Goal: Navigation & Orientation: Find specific page/section

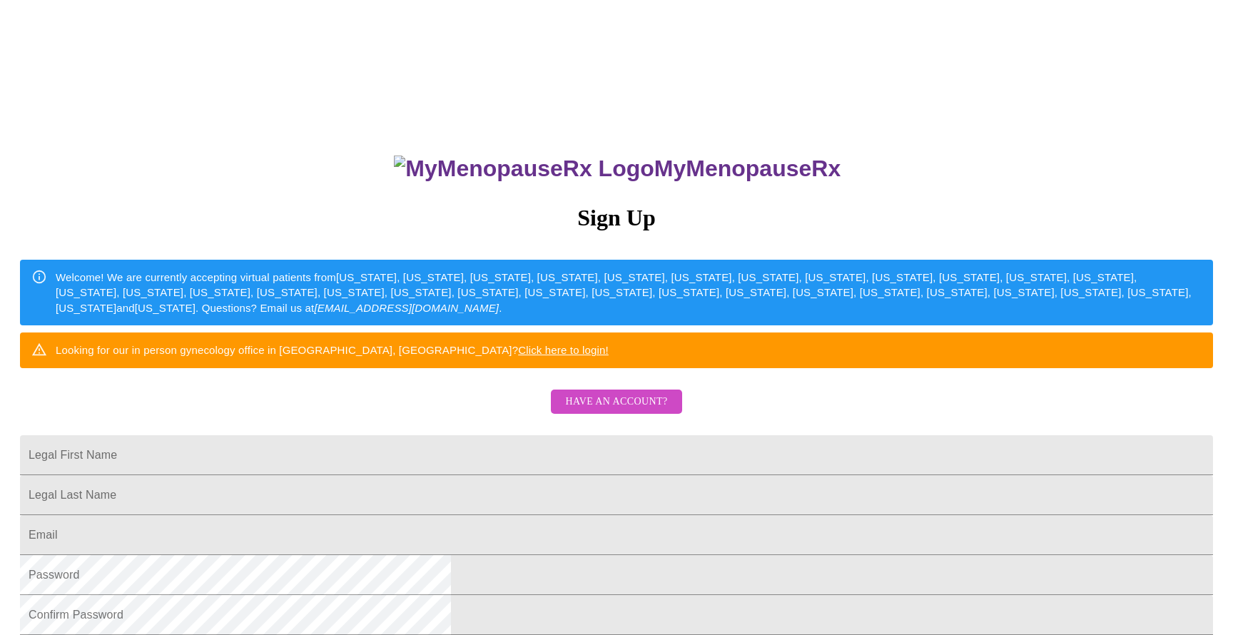
click at [603, 411] on span "Have an account?" at bounding box center [616, 402] width 102 height 18
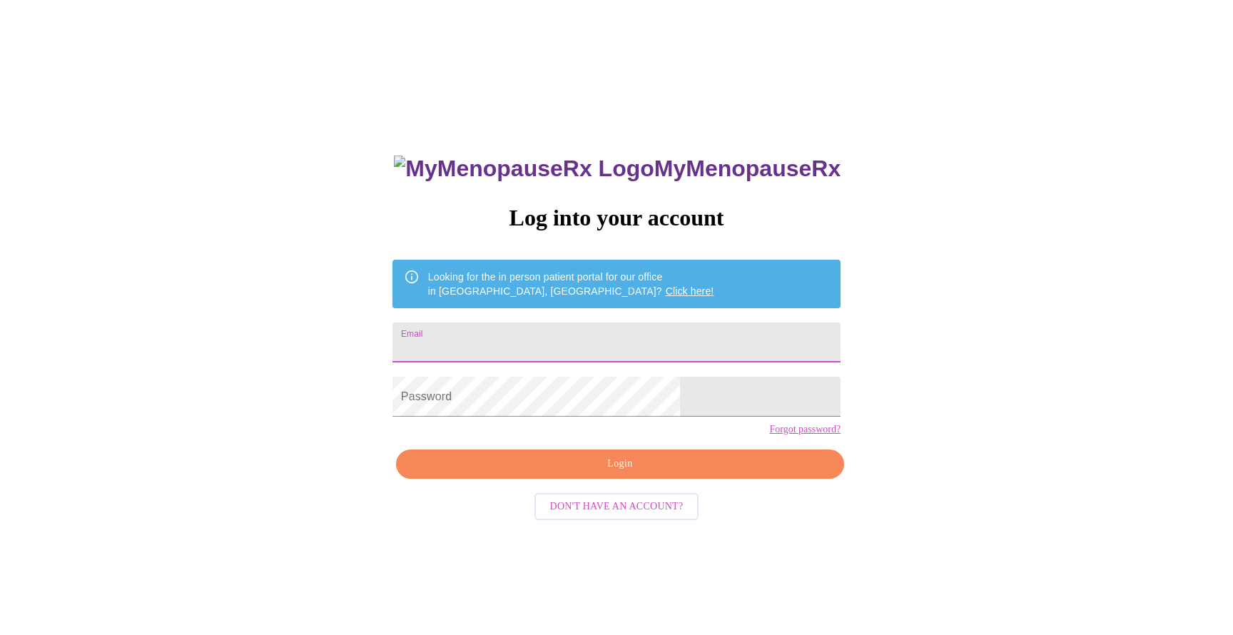
click at [521, 333] on input "Email" at bounding box center [616, 342] width 448 height 40
type input "[EMAIL_ADDRESS][DOMAIN_NAME]"
click at [521, 473] on span "Login" at bounding box center [619, 464] width 415 height 18
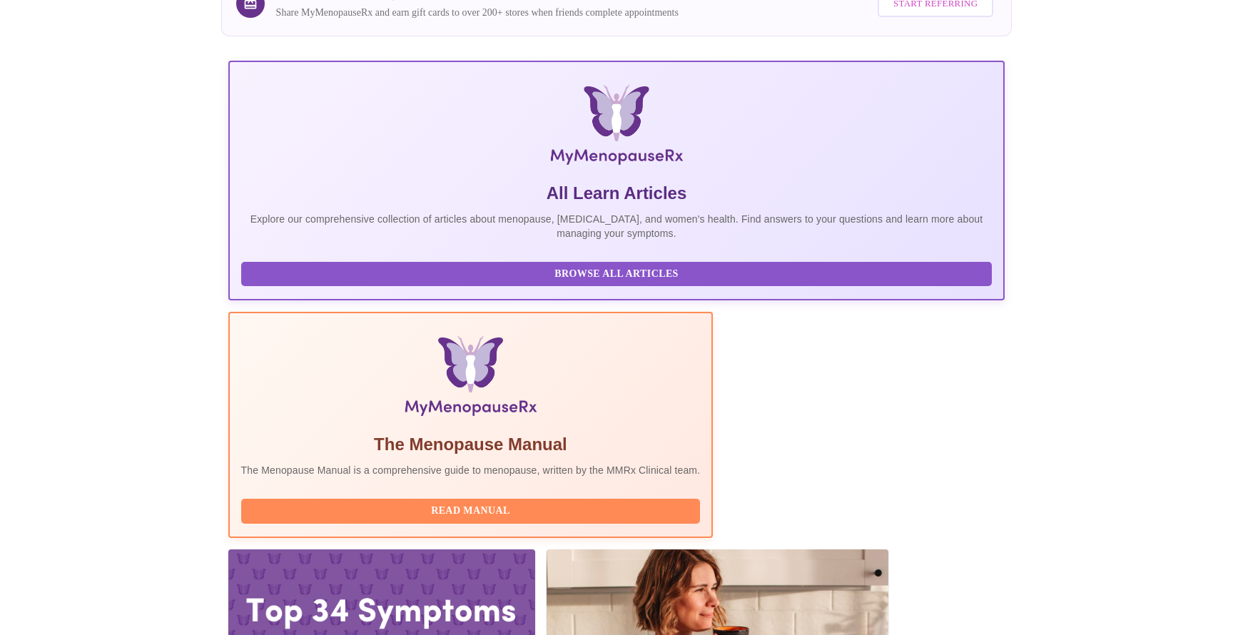
scroll to position [143, 0]
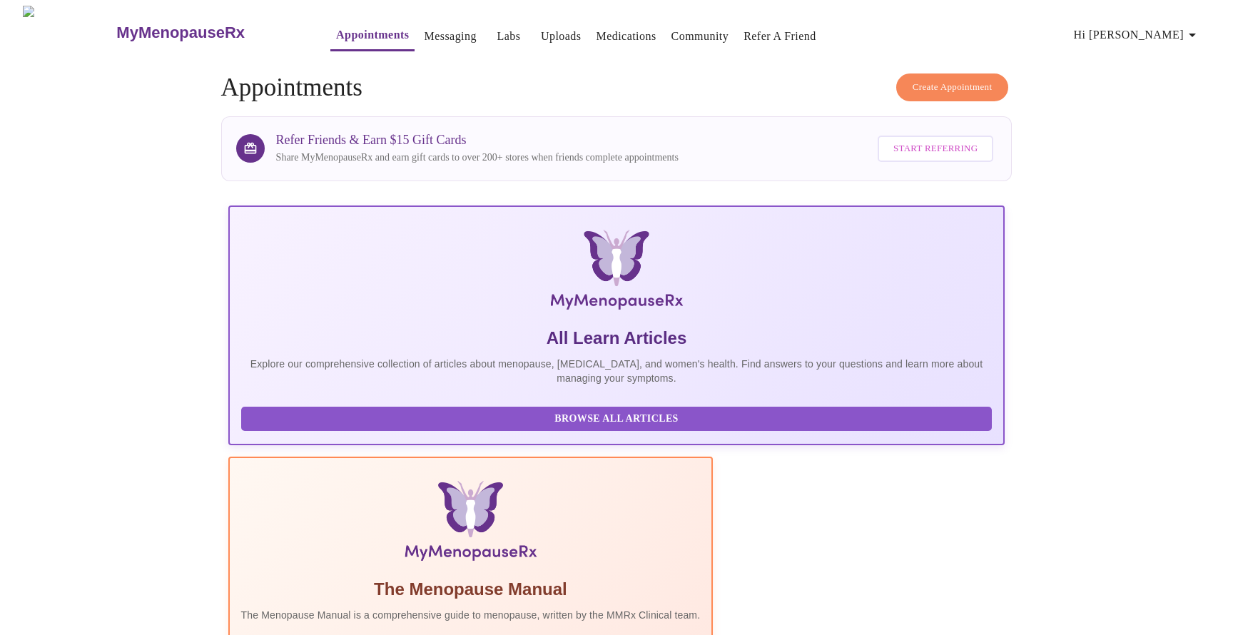
click at [1142, 34] on span "Hi [PERSON_NAME]" at bounding box center [1137, 35] width 127 height 20
click at [1106, 76] on div at bounding box center [616, 317] width 1233 height 635
click at [424, 31] on link "Messaging" at bounding box center [450, 36] width 52 height 20
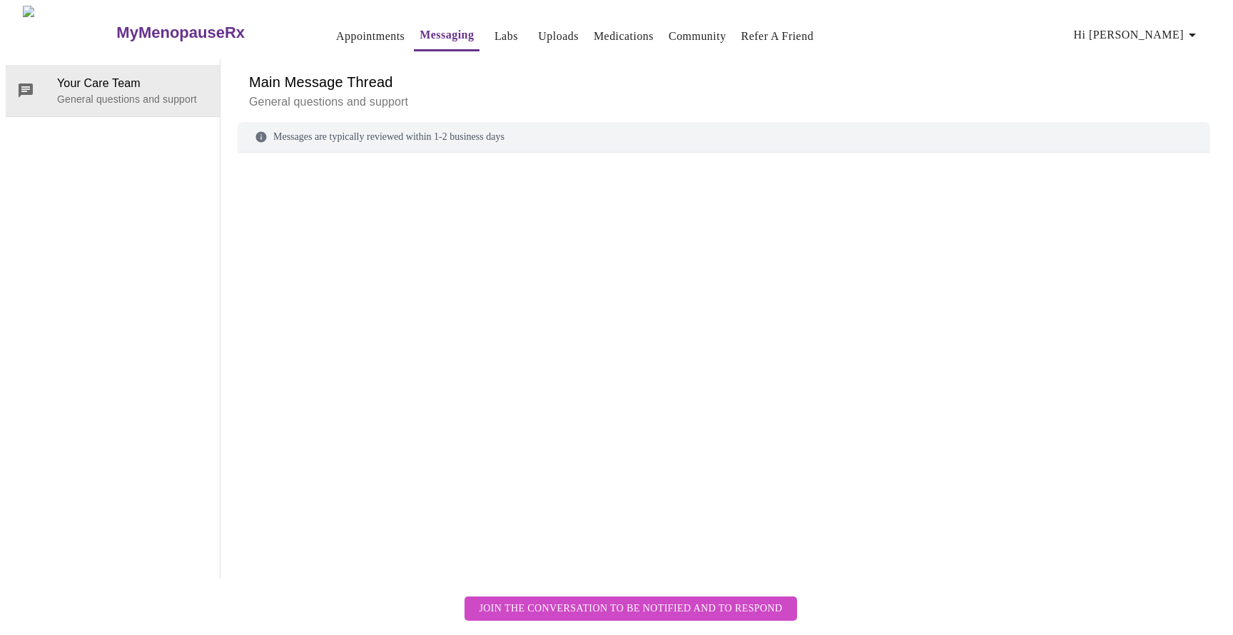
scroll to position [53, 0]
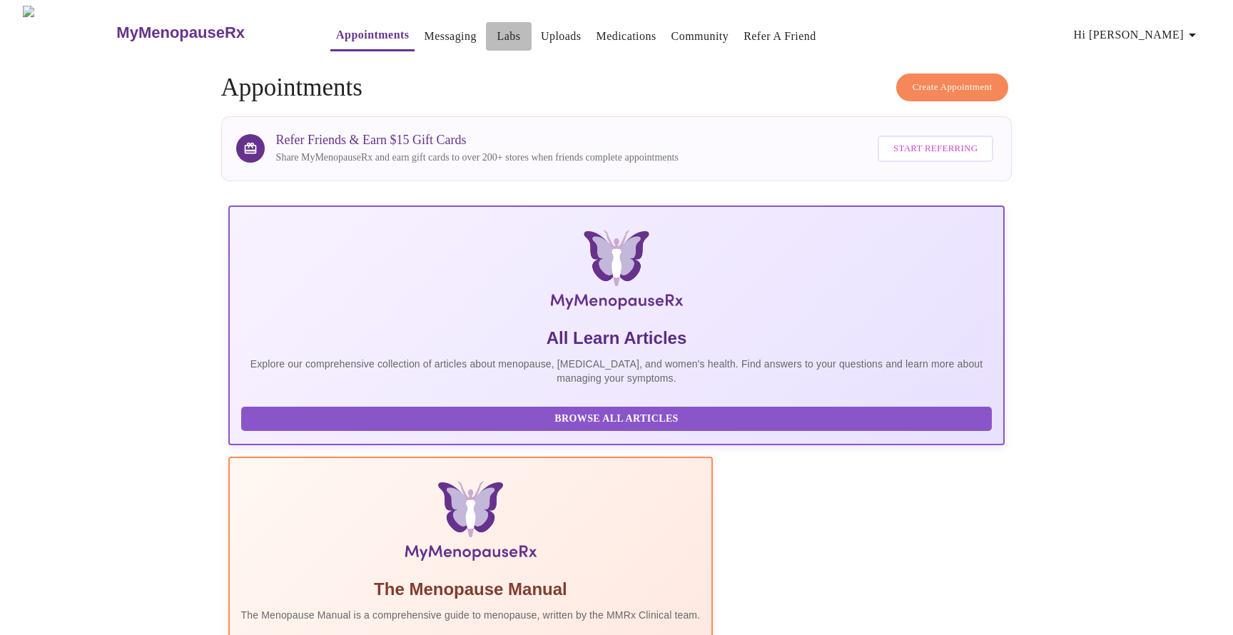
click at [496, 29] on link "Labs" at bounding box center [508, 36] width 24 height 20
click at [541, 28] on link "Uploads" at bounding box center [561, 36] width 41 height 20
click at [116, 28] on h3 "MyMenopauseRx" at bounding box center [180, 33] width 128 height 19
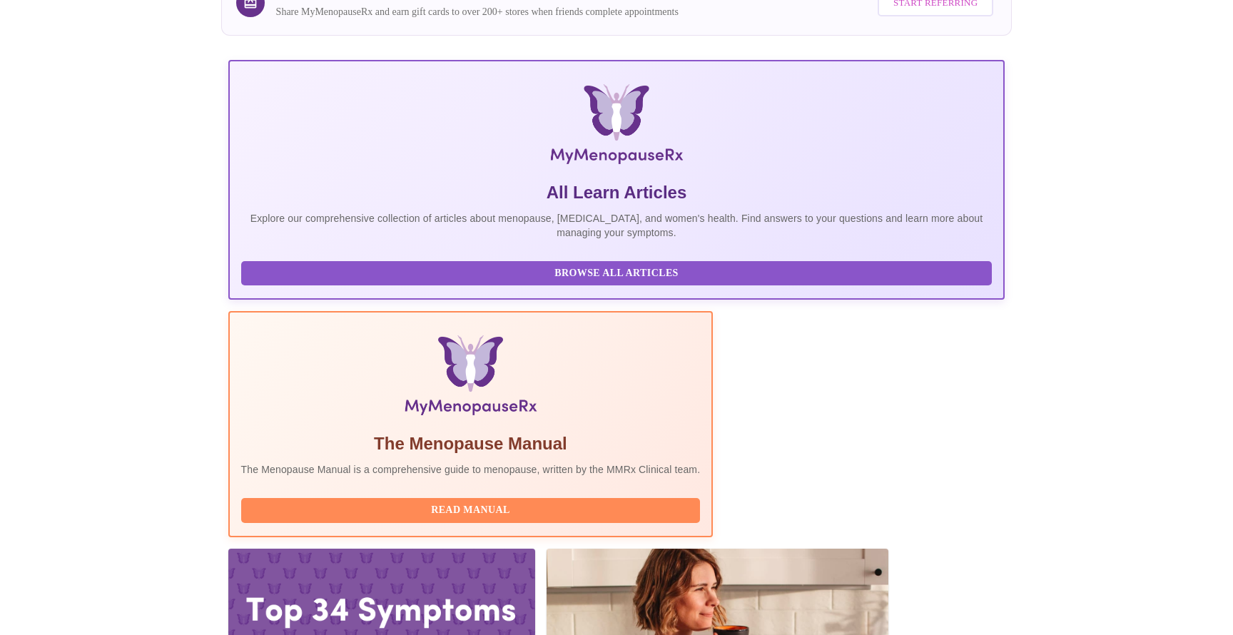
scroll to position [145, 0]
